Goal: Book appointment/travel/reservation

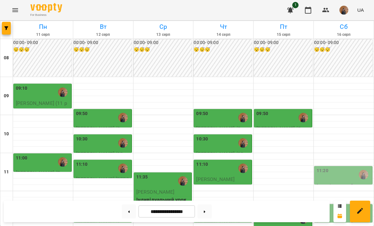
scroll to position [195, 0]
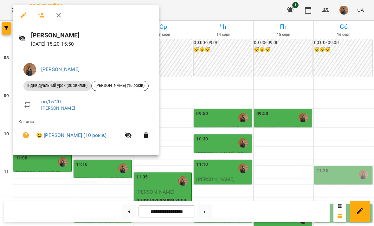
click at [74, 167] on div at bounding box center [187, 113] width 374 height 226
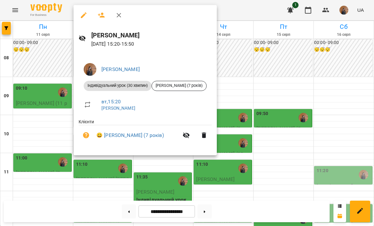
click at [73, 184] on div at bounding box center [187, 113] width 374 height 226
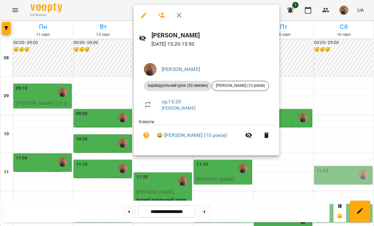
click at [133, 174] on div at bounding box center [187, 113] width 374 height 226
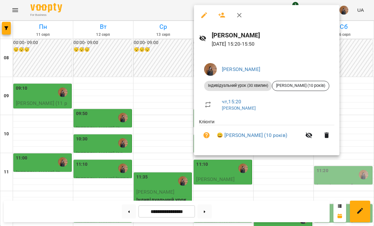
click at [171, 166] on div at bounding box center [187, 113] width 374 height 226
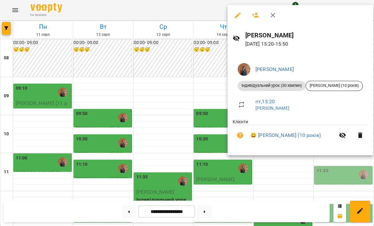
click at [311, 176] on div at bounding box center [187, 113] width 374 height 226
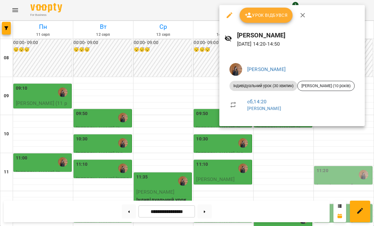
click at [347, 157] on div at bounding box center [187, 113] width 374 height 226
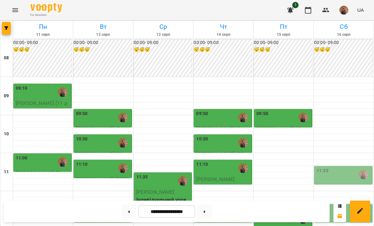
scroll to position [140, 0]
